Goal: Communication & Community: Answer question/provide support

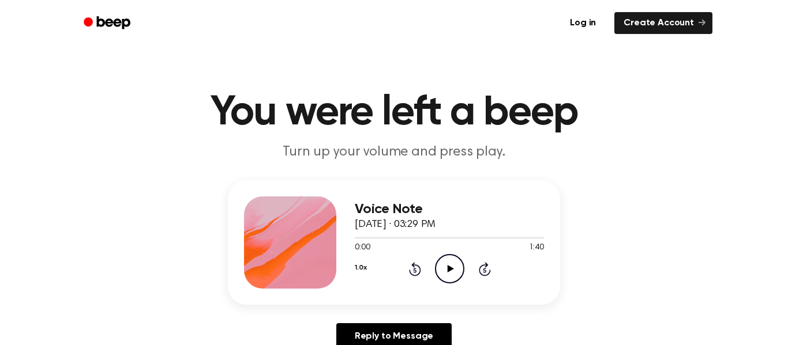
click at [450, 264] on icon "Play Audio" at bounding box center [449, 268] width 29 height 29
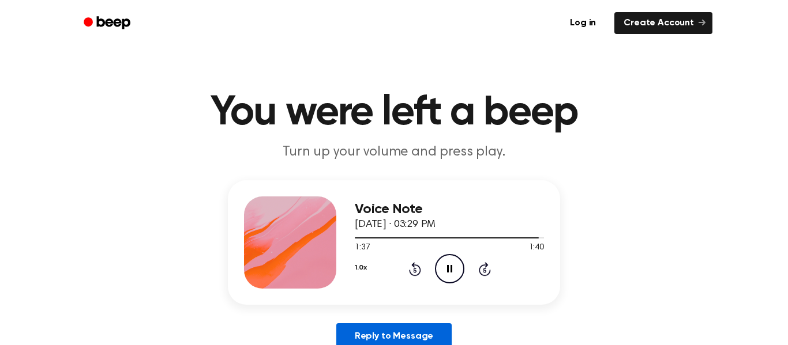
click at [383, 331] on link "Reply to Message" at bounding box center [393, 336] width 115 height 27
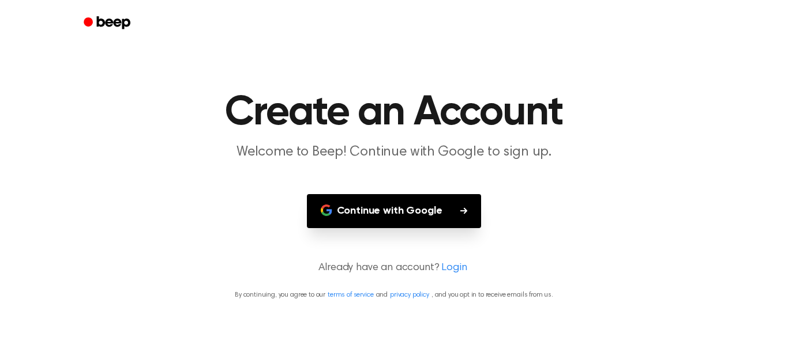
click at [368, 197] on button "Continue with Google" at bounding box center [394, 211] width 175 height 34
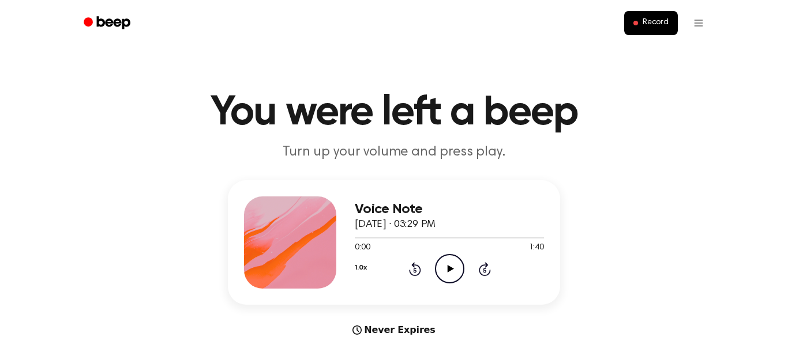
click at [386, 337] on main "You were left a beep Turn up your volume and press play. Voice Note October 6, …" at bounding box center [394, 344] width 788 height 689
click at [377, 330] on div "Never Expires" at bounding box center [394, 330] width 332 height 14
click at [451, 265] on icon "Play Audio" at bounding box center [449, 268] width 29 height 29
click at [486, 267] on icon at bounding box center [485, 269] width 12 height 14
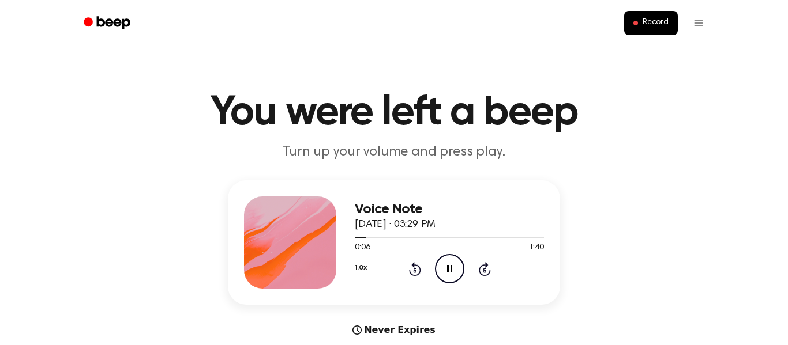
click at [486, 267] on icon at bounding box center [485, 269] width 12 height 14
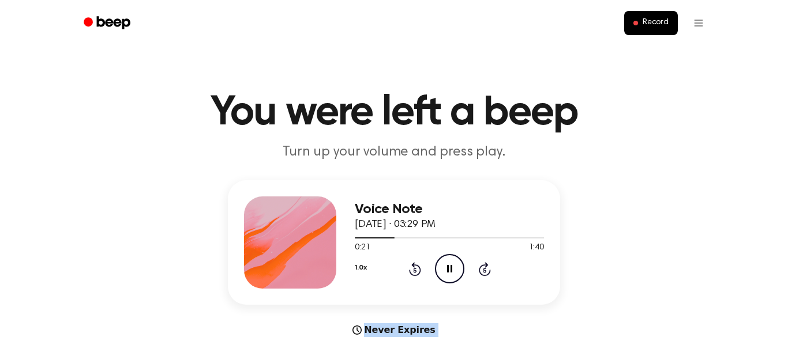
click at [486, 267] on icon at bounding box center [485, 269] width 12 height 14
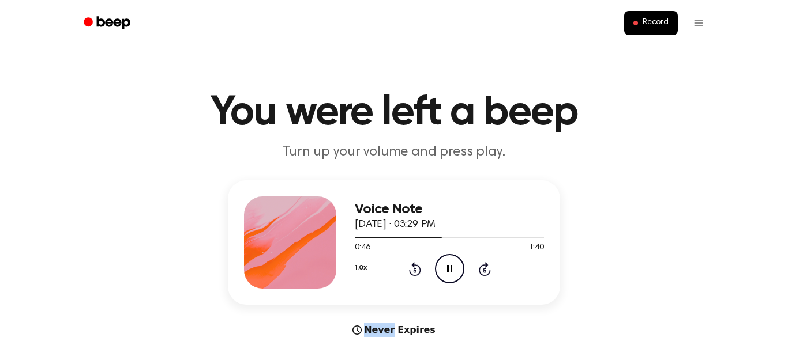
click at [486, 267] on icon at bounding box center [485, 269] width 12 height 14
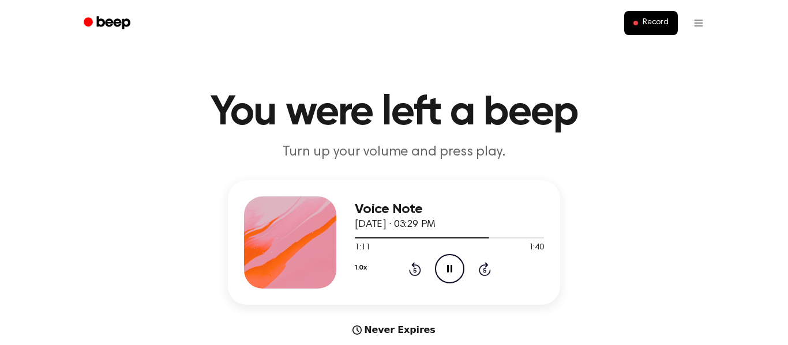
click at [486, 267] on icon at bounding box center [485, 269] width 12 height 14
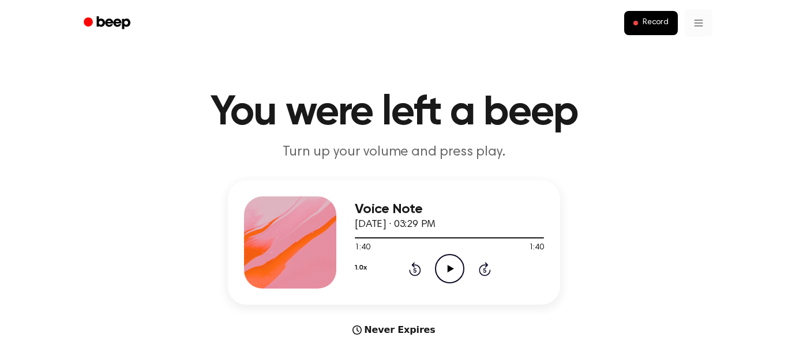
click at [402, 333] on div "Never Expires" at bounding box center [394, 330] width 332 height 14
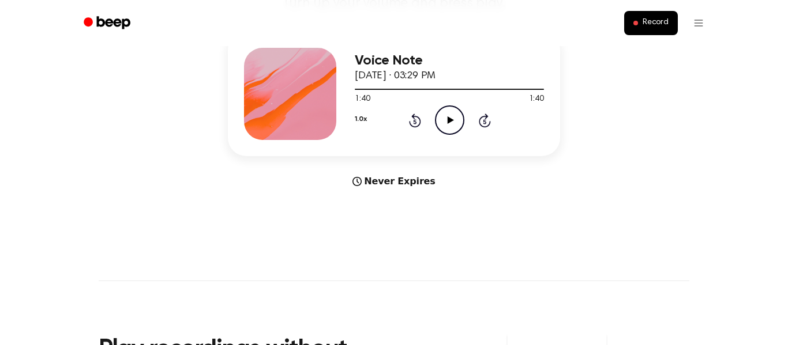
scroll to position [143, 0]
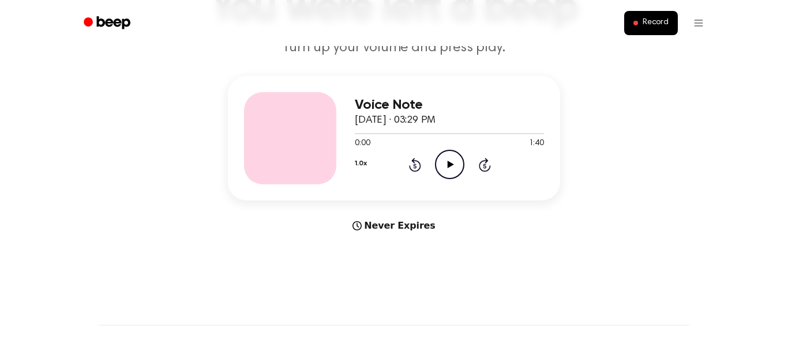
scroll to position [107, 0]
